Goal: Entertainment & Leisure: Browse casually

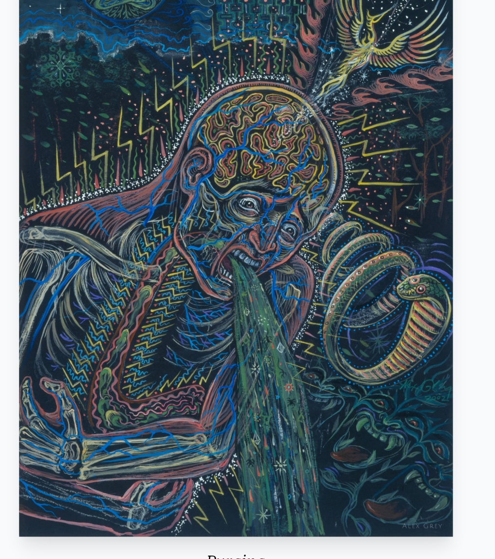
scroll to position [72, 0]
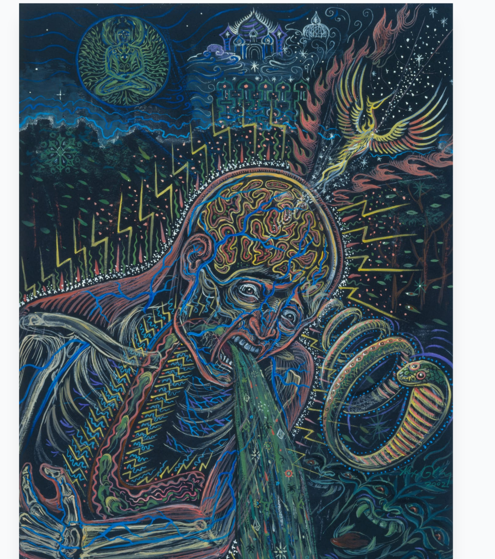
click at [258, 163] on img "11 / 15" at bounding box center [247, 225] width 313 height 447
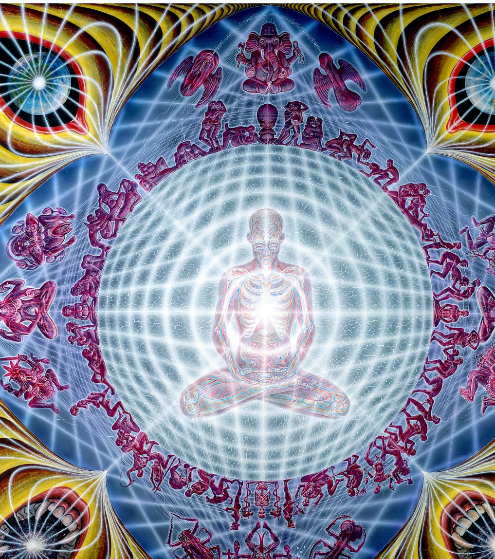
click at [251, 177] on img "12 / 15" at bounding box center [270, 225] width 445 height 447
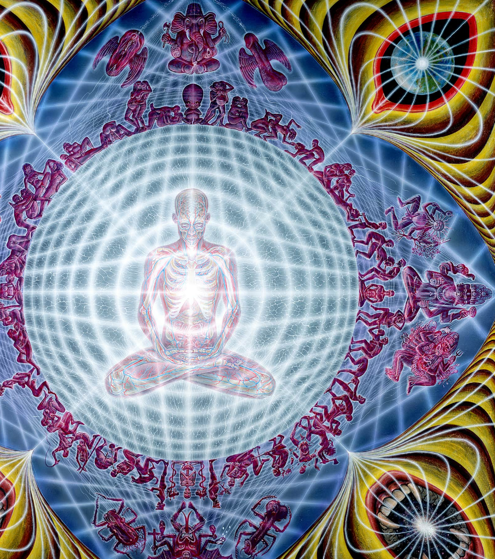
scroll to position [81, 0]
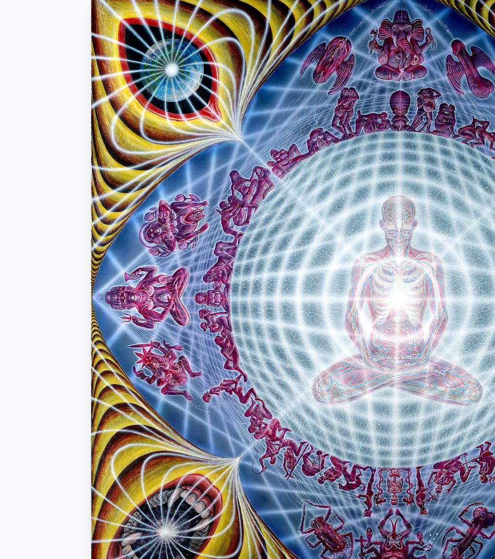
click at [423, 224] on img "12 / 15" at bounding box center [352, 216] width 445 height 447
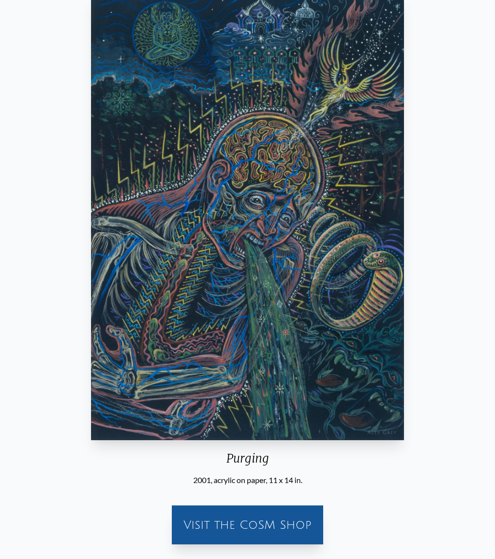
click at [289, 302] on img "11 / 15" at bounding box center [247, 216] width 313 height 447
click at [313, 277] on img "11 / 15" at bounding box center [247, 216] width 313 height 447
